Goal: Information Seeking & Learning: Understand process/instructions

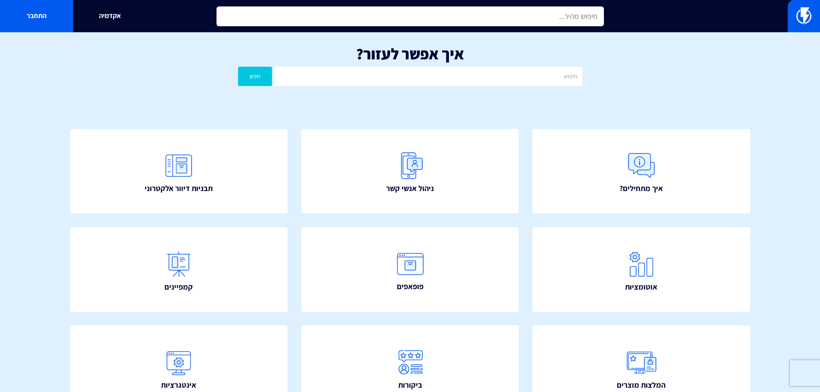
click at [597, 17] on input "text" at bounding box center [409, 16] width 387 height 20
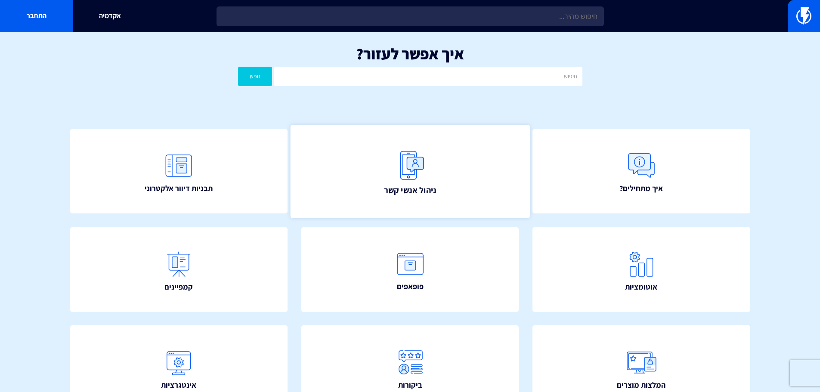
click at [486, 170] on link "ניהול אנשי קשר" at bounding box center [409, 171] width 239 height 93
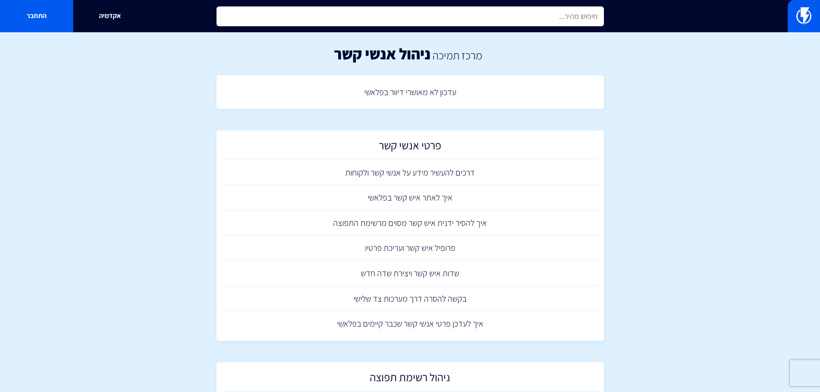
click at [455, 15] on input "text" at bounding box center [409, 16] width 387 height 20
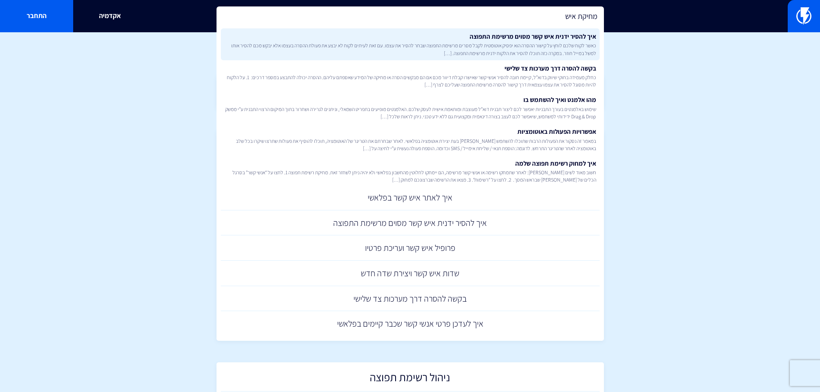
type input "מחיקת איש"
click at [494, 44] on span "כאשר לקוח שלכם לוחץ על קישור ההסרה הוא יפסיק אוטומטית לקבל מסרים מרשימת התפוצה …" at bounding box center [410, 49] width 372 height 15
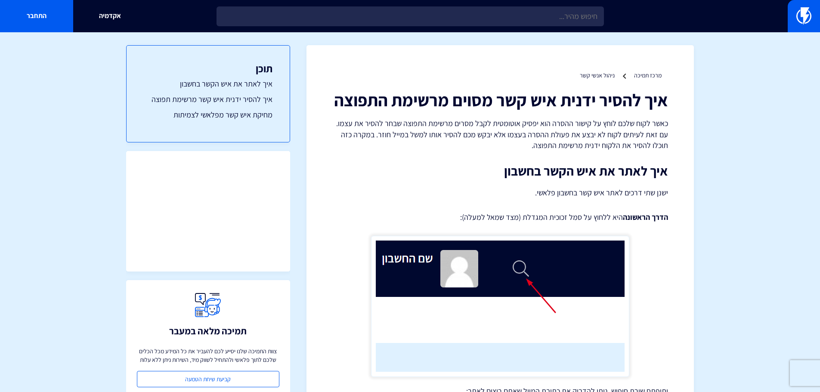
drag, startPoint x: 641, startPoint y: 288, endPoint x: 599, endPoint y: 20, distance: 271.3
click at [609, 127] on p "כאשר לקוח שלכם לוחץ על קישור ההסרה הוא יפסיק אוטומטית לקבל מסרים מרשימת התפוצה …" at bounding box center [500, 134] width 336 height 33
drag, startPoint x: 359, startPoint y: 134, endPoint x: 556, endPoint y: 143, distance: 197.3
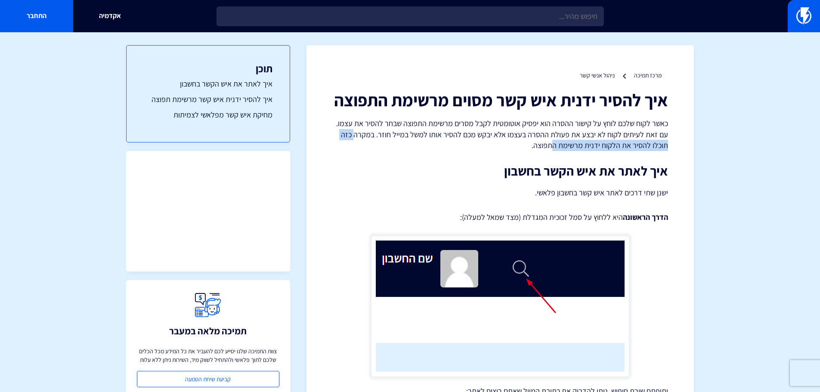
click at [556, 143] on p "כאשר לקוח שלכם לוחץ על קישור ההסרה הוא יפסיק אוטומטית לקבל מסרים מרשימת התפוצה …" at bounding box center [500, 134] width 336 height 33
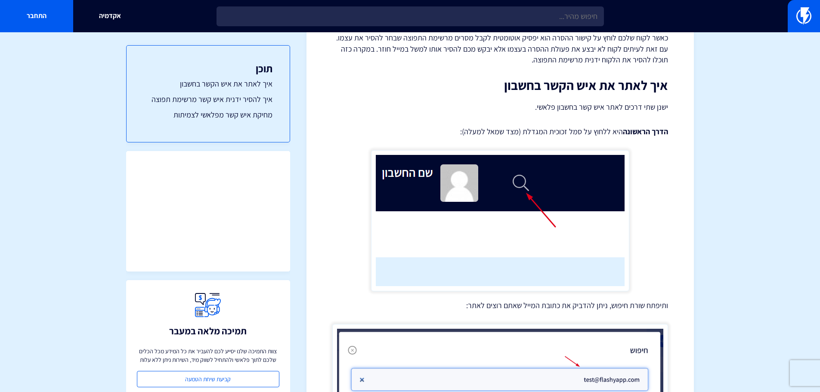
scroll to position [86, 0]
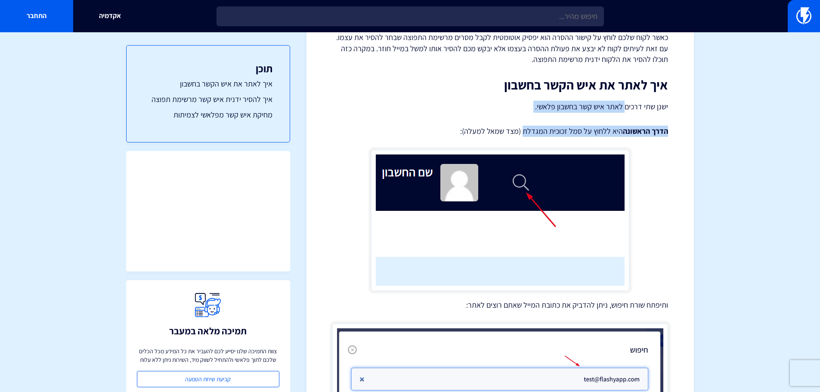
drag, startPoint x: 527, startPoint y: 114, endPoint x: 626, endPoint y: 104, distance: 99.5
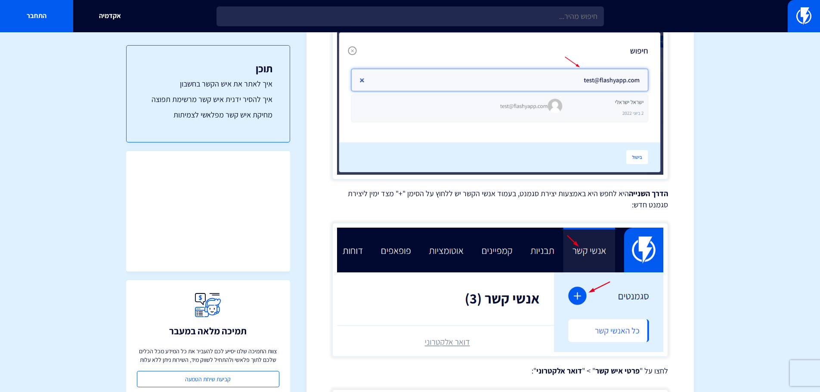
scroll to position [430, 0]
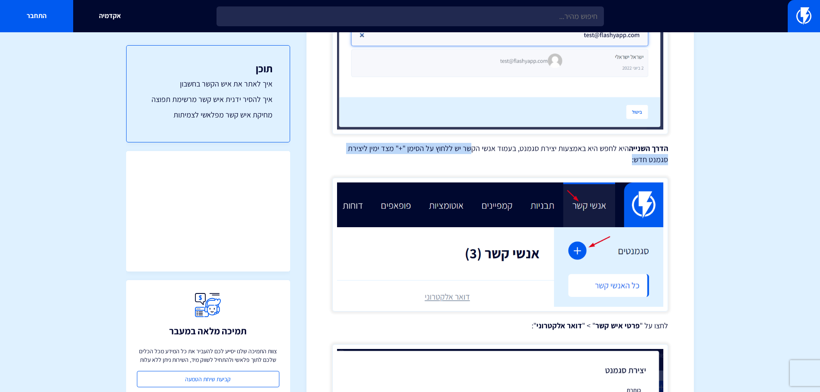
drag, startPoint x: 614, startPoint y: 157, endPoint x: 474, endPoint y: 146, distance: 140.3
click at [474, 146] on p "הדרך השנייה היא לחפש היא באמצעות יצירת סגמנט, בעמוד אנשי הקשר יש ללחוץ על הסימן…" at bounding box center [500, 154] width 336 height 22
click at [473, 146] on p "הדרך השנייה היא לחפש היא באמצעות יצירת סגמנט, בעמוד אנשי הקשר יש ללחוץ על הסימן…" at bounding box center [500, 154] width 336 height 22
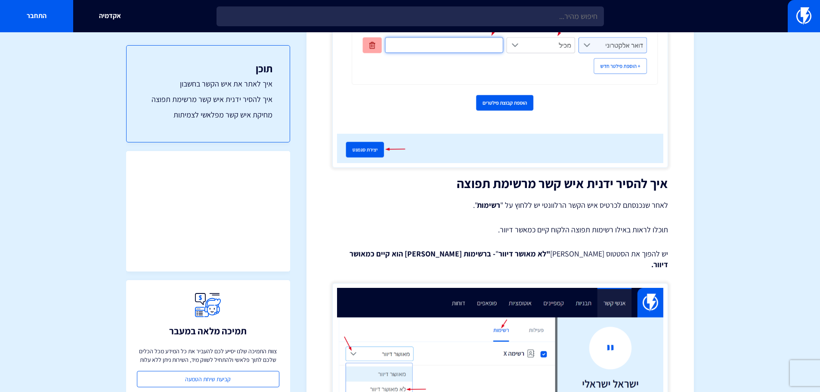
scroll to position [1162, 0]
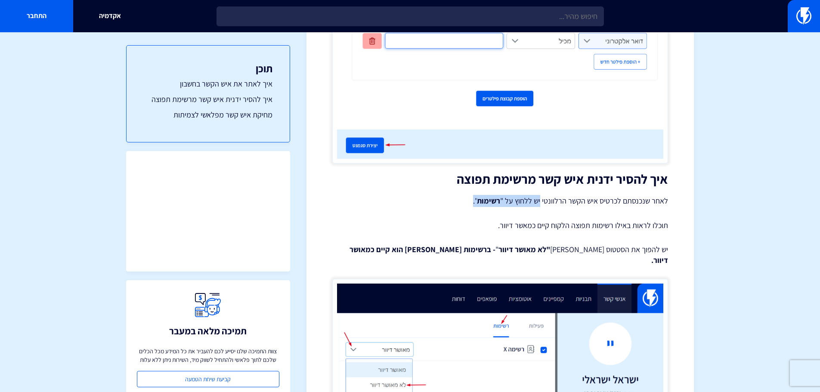
drag, startPoint x: 541, startPoint y: 199, endPoint x: 437, endPoint y: 206, distance: 104.8
click at [437, 206] on p "לאחר שנכנסתם לכרטיס איש הקשר הרלוונטי יש ללחוץ על " רשימות "." at bounding box center [500, 201] width 336 height 12
click at [437, 204] on p "לאחר שנכנסתם לכרטיס איש הקשר הרלוונטי יש ללחוץ על " רשימות "." at bounding box center [500, 201] width 336 height 12
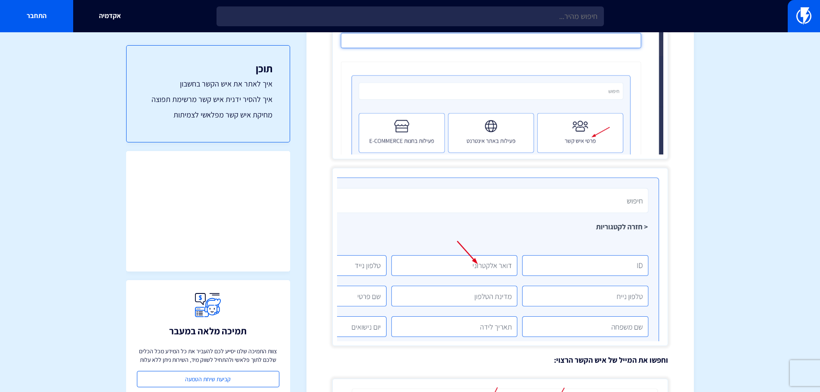
scroll to position [0, 0]
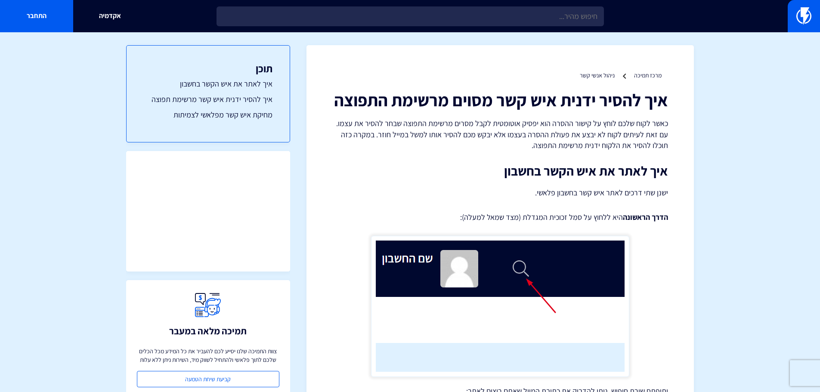
drag, startPoint x: 552, startPoint y: 243, endPoint x: 580, endPoint y: 43, distance: 202.1
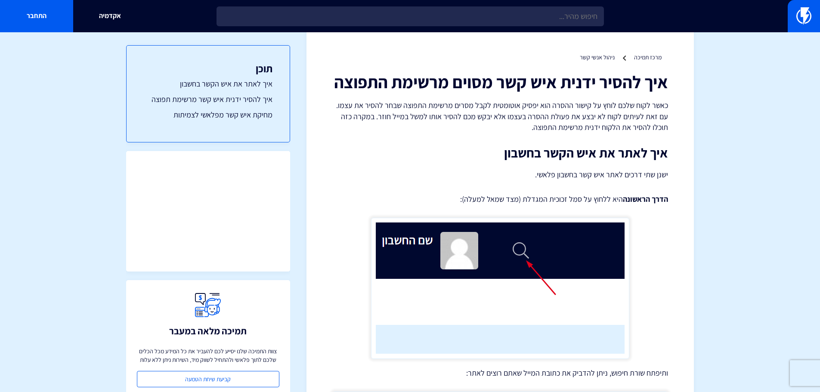
scroll to position [12, 0]
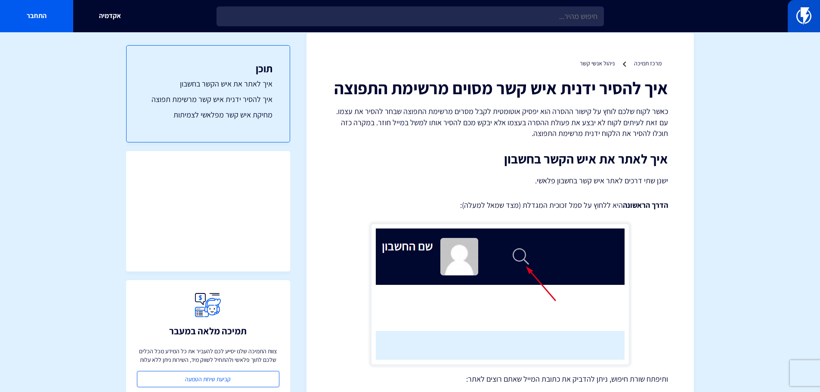
click at [788, 10] on link at bounding box center [803, 16] width 32 height 32
